Goal: Transaction & Acquisition: Purchase product/service

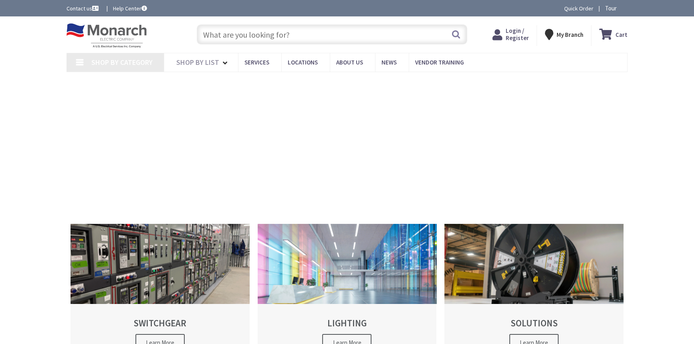
type input "[STREET_ADDRESS]"
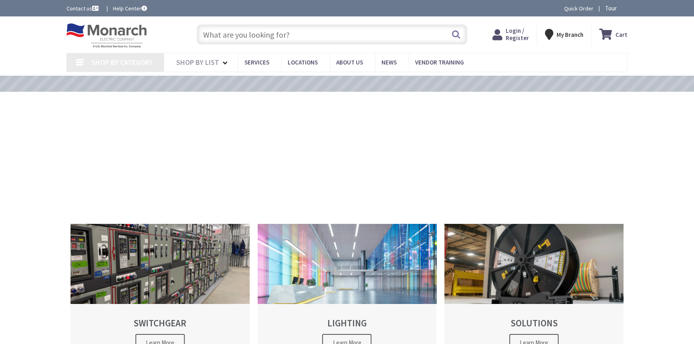
click at [509, 36] on span "Login / Register" at bounding box center [516, 34] width 23 height 15
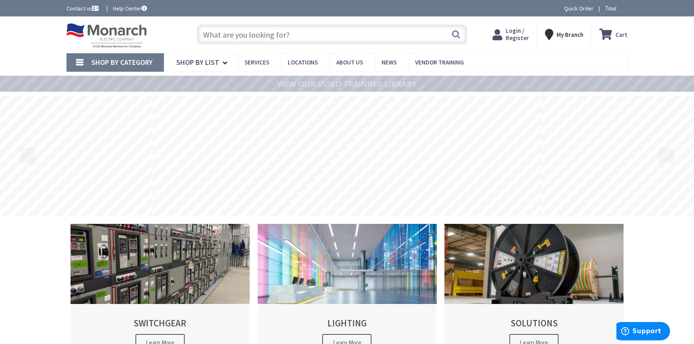
click at [523, 32] on span "Login / Register" at bounding box center [516, 34] width 23 height 15
click at [365, 31] on input "text" at bounding box center [332, 34] width 271 height 20
type input "ra"
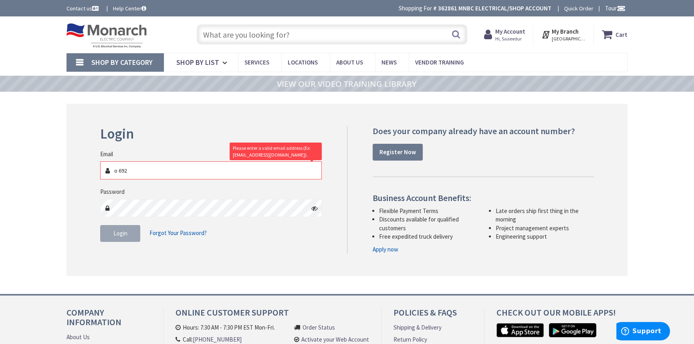
type input "o 692"
click at [329, 37] on input "text" at bounding box center [332, 34] width 271 height 20
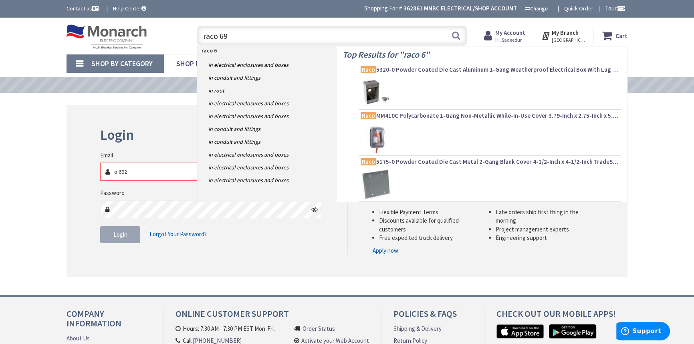
type input "raco 692"
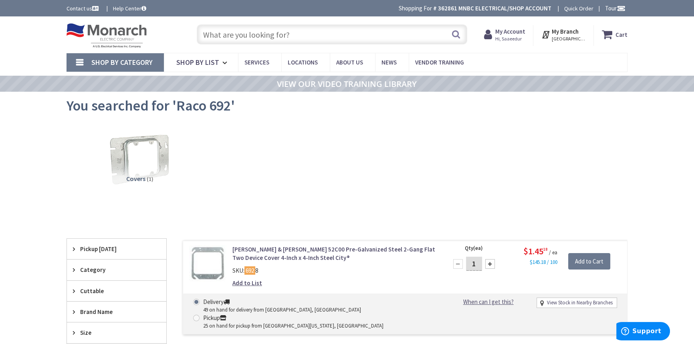
click at [259, 34] on input "text" at bounding box center [332, 34] width 271 height 20
paste input "Steel City #H3BD"
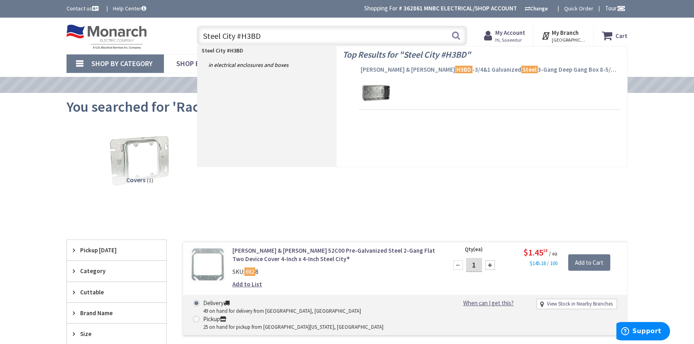
type input "Steel City #H3BD"
click at [521, 72] on mark "Steel" at bounding box center [529, 70] width 16 height 10
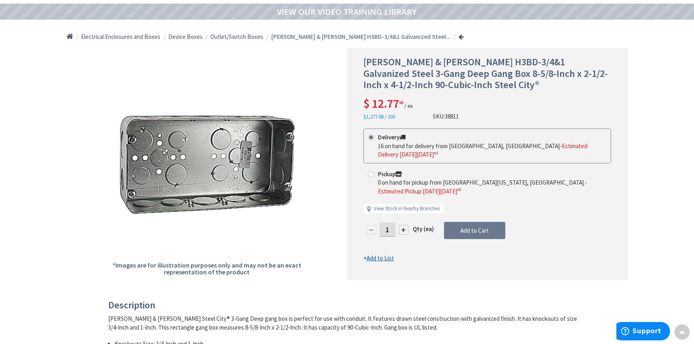
scroll to position [1, 0]
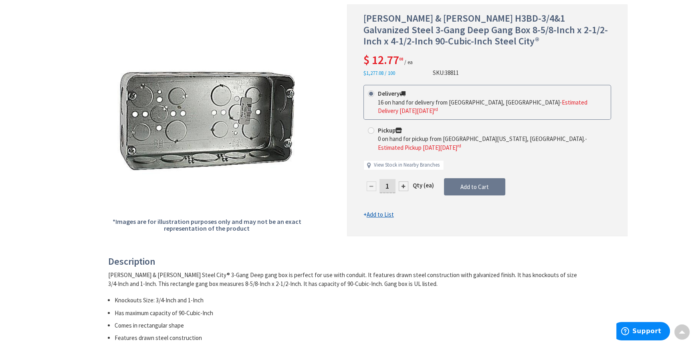
drag, startPoint x: 356, startPoint y: 130, endPoint x: 361, endPoint y: 148, distance: 18.8
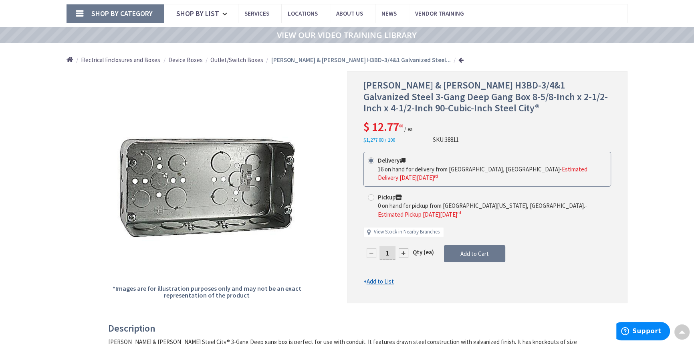
scroll to position [49, 0]
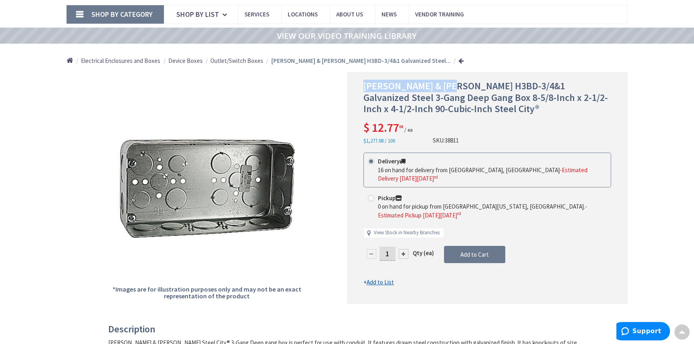
drag, startPoint x: 451, startPoint y: 84, endPoint x: 348, endPoint y: 84, distance: 103.0
click at [348, 84] on div "[PERSON_NAME] & [PERSON_NAME] H3BD-3/4&1 Galvanized Steel 3-Gang Deep Gang Box …" at bounding box center [487, 188] width 281 height 232
copy span "[PERSON_NAME] & [PERSON_NAME] H3BD"
